Goal: Navigation & Orientation: Find specific page/section

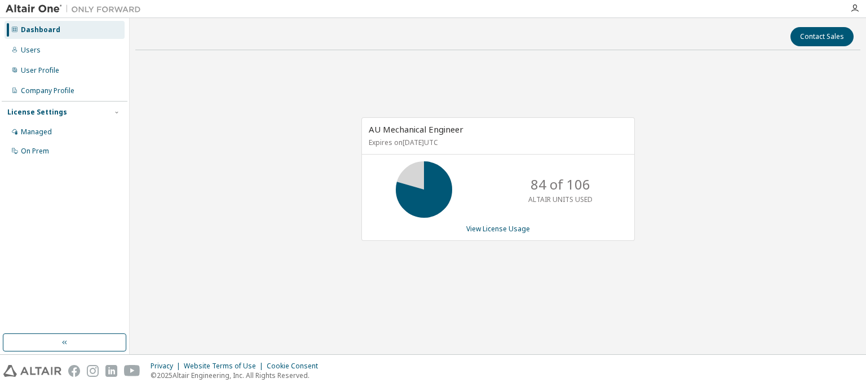
click at [295, 143] on div "AU Mechanical Engineer Expires on [DATE] UTC 84 of 106 ALTAIR UNITS USED View L…" at bounding box center [497, 184] width 725 height 251
click at [30, 125] on div "Managed" at bounding box center [65, 132] width 120 height 18
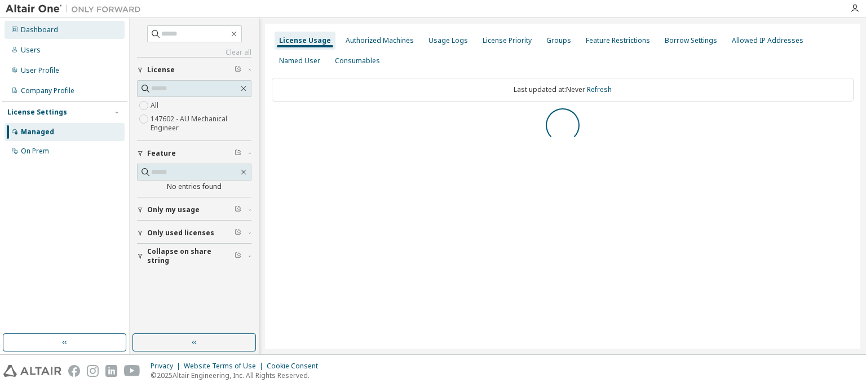
click at [41, 23] on div "Dashboard" at bounding box center [65, 30] width 120 height 18
